Goal: Information Seeking & Learning: Learn about a topic

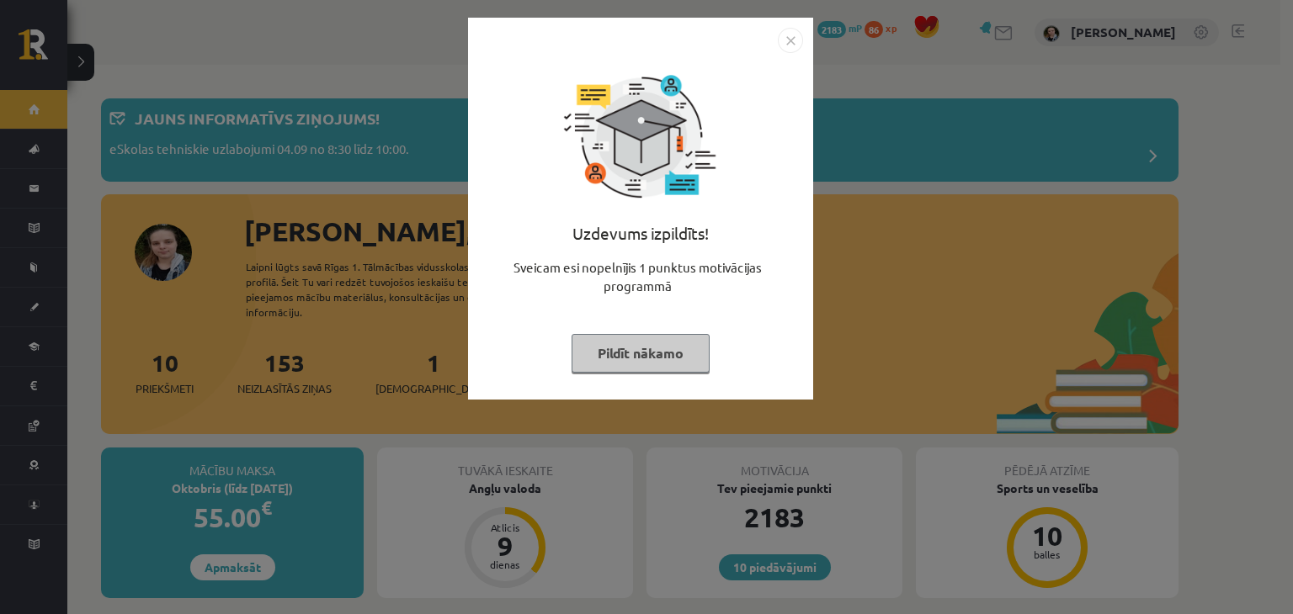
click at [638, 334] on button "Pildīt nākamo" at bounding box center [640, 353] width 138 height 39
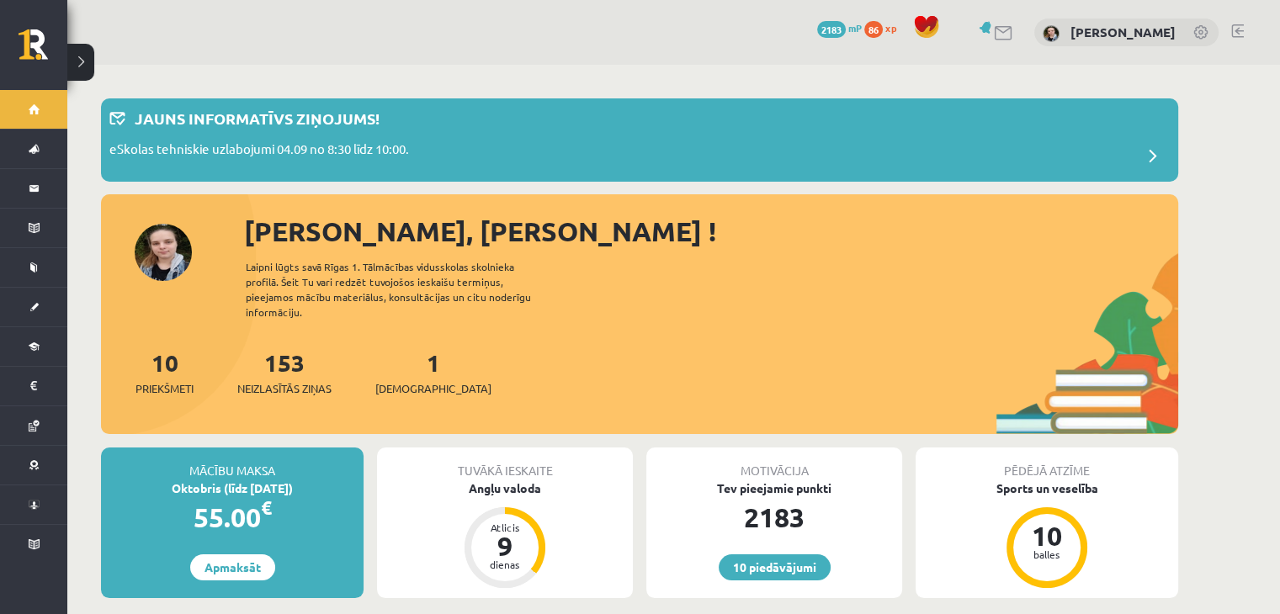
click at [864, 26] on link "86 xp" at bounding box center [884, 27] width 40 height 13
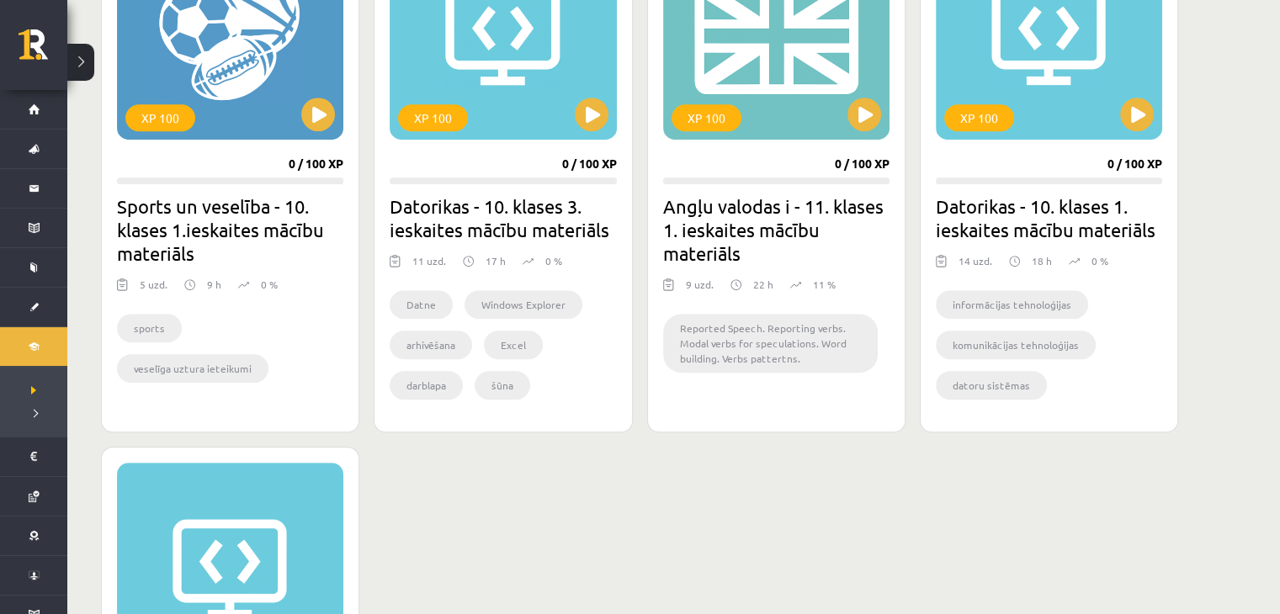
scroll to position [1101, 0]
click at [863, 114] on button at bounding box center [865, 114] width 34 height 34
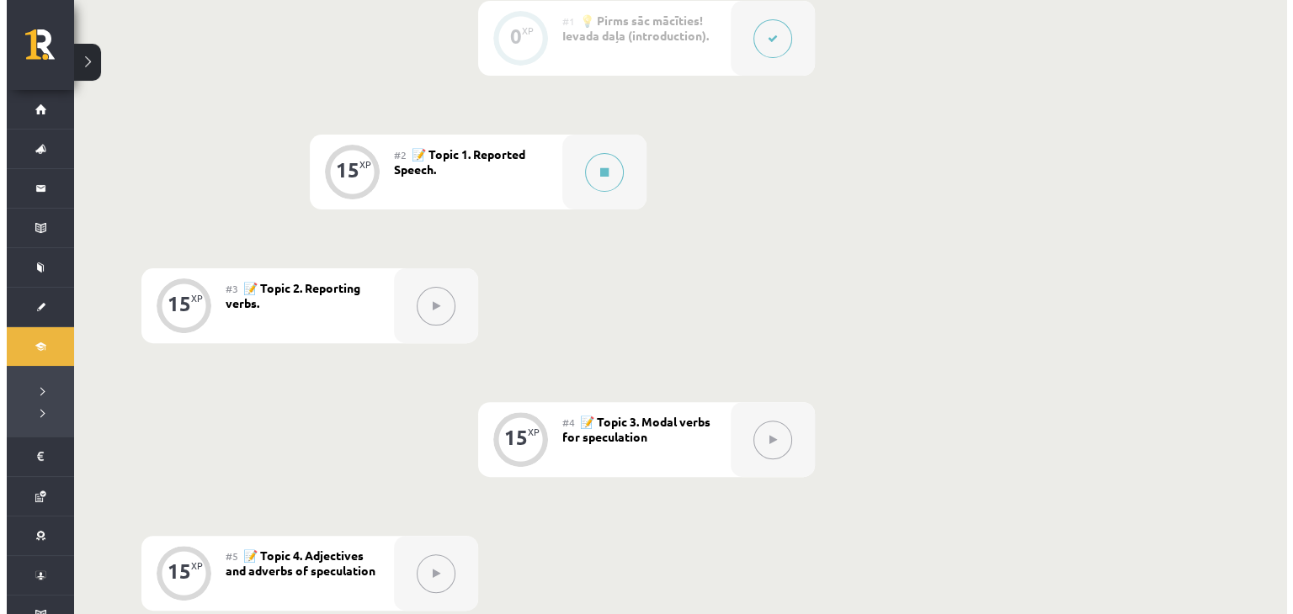
scroll to position [475, 0]
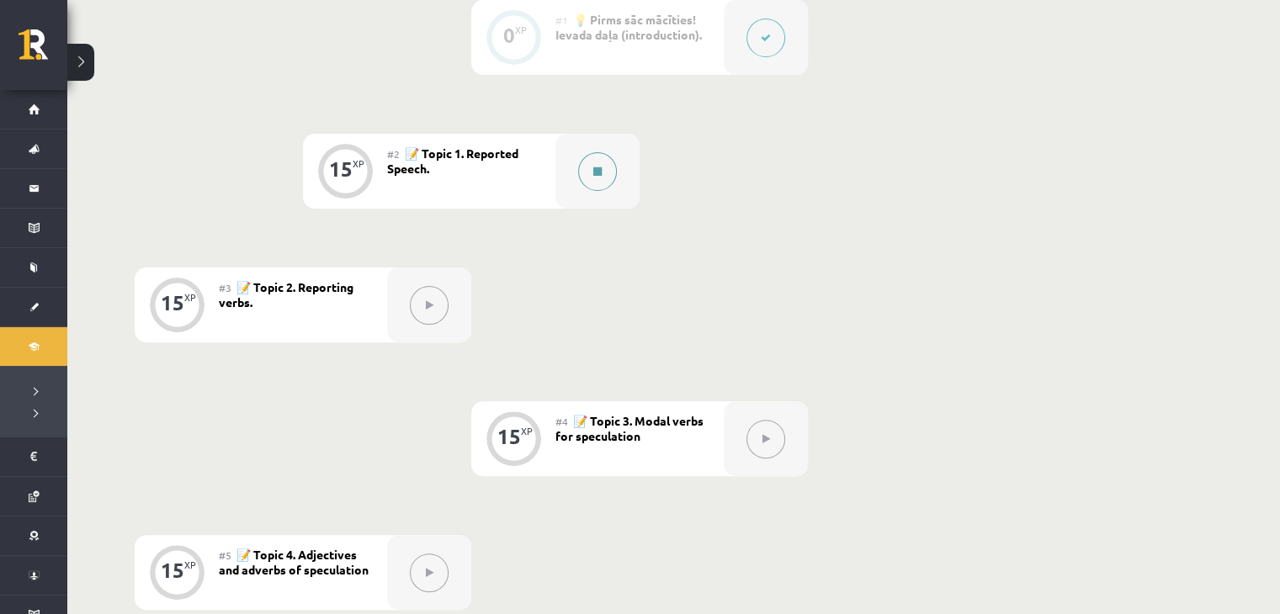
click at [591, 166] on button at bounding box center [597, 171] width 39 height 39
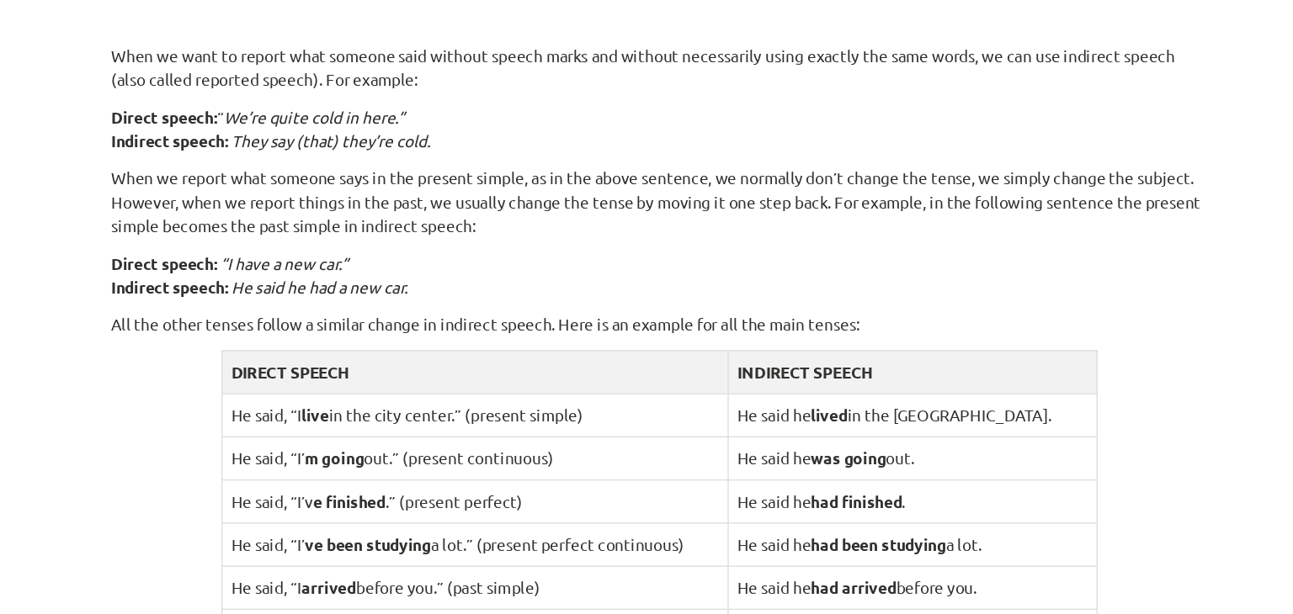
scroll to position [1150, 0]
